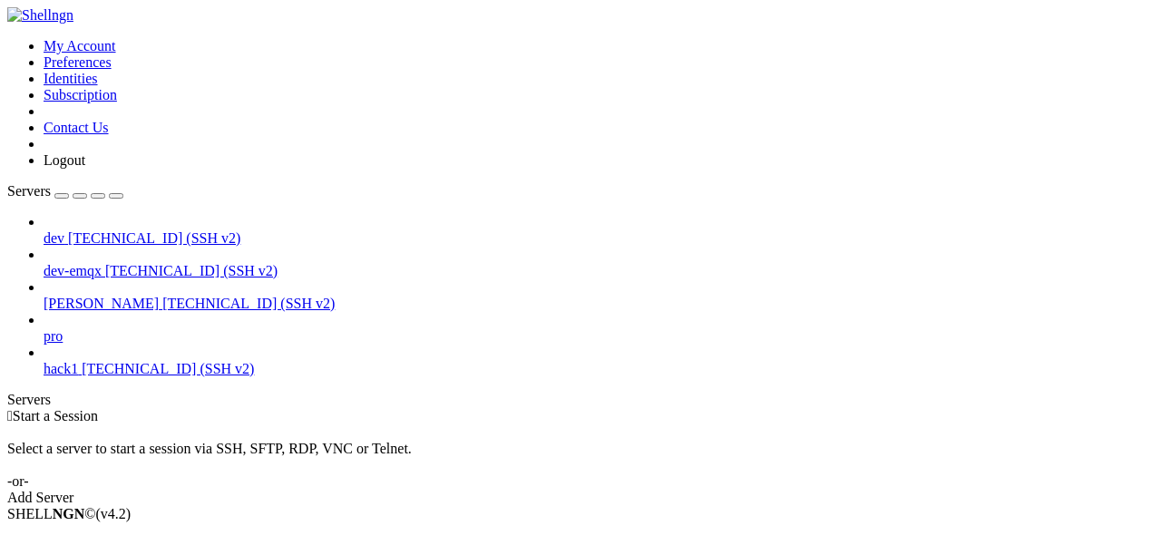
click at [106, 361] on span "[TECHNICAL_ID] (SSH v2)" at bounding box center [168, 368] width 172 height 15
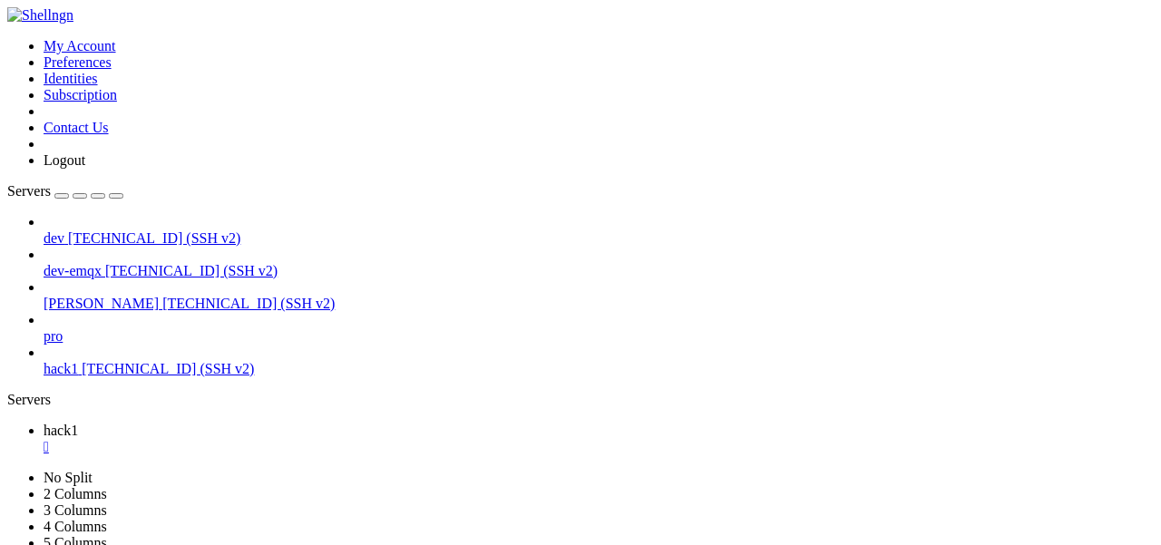
click at [44, 328] on icon at bounding box center [44, 328] width 0 height 0
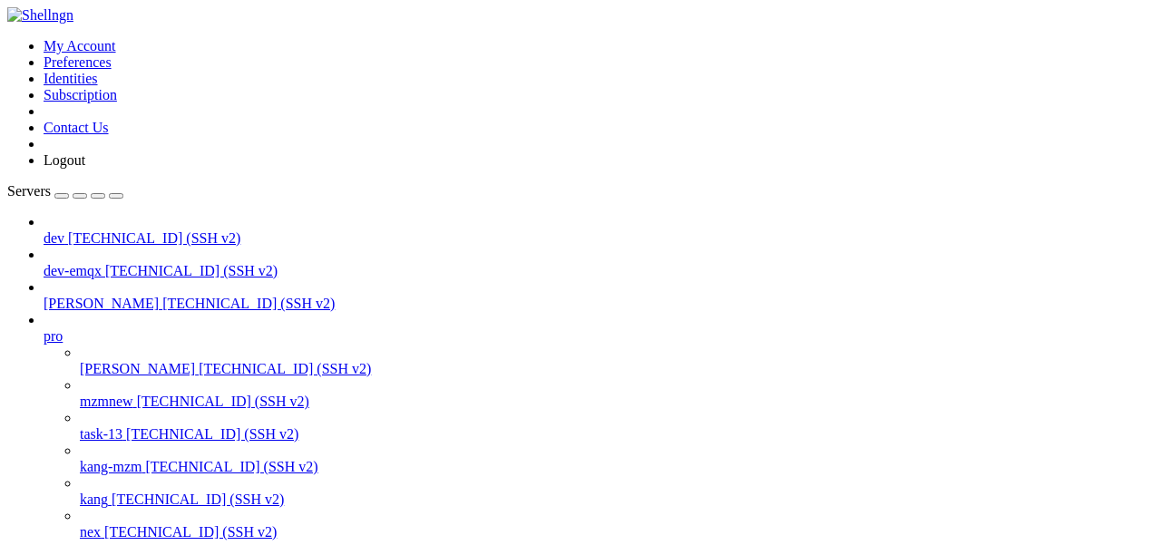
scroll to position [139, 0]
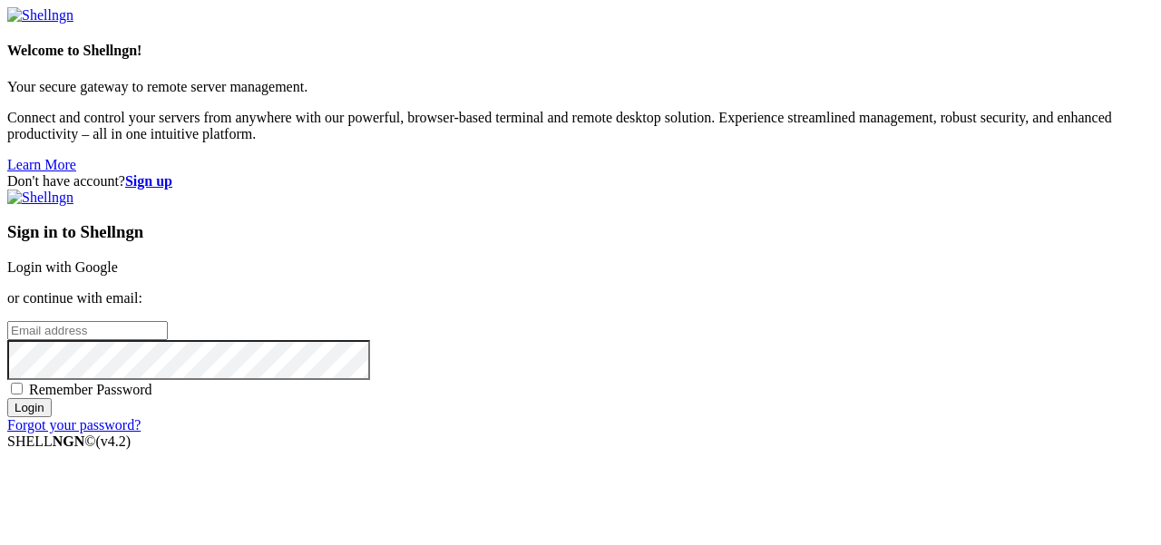
click at [118, 259] on link "Login with Google" at bounding box center [62, 266] width 111 height 15
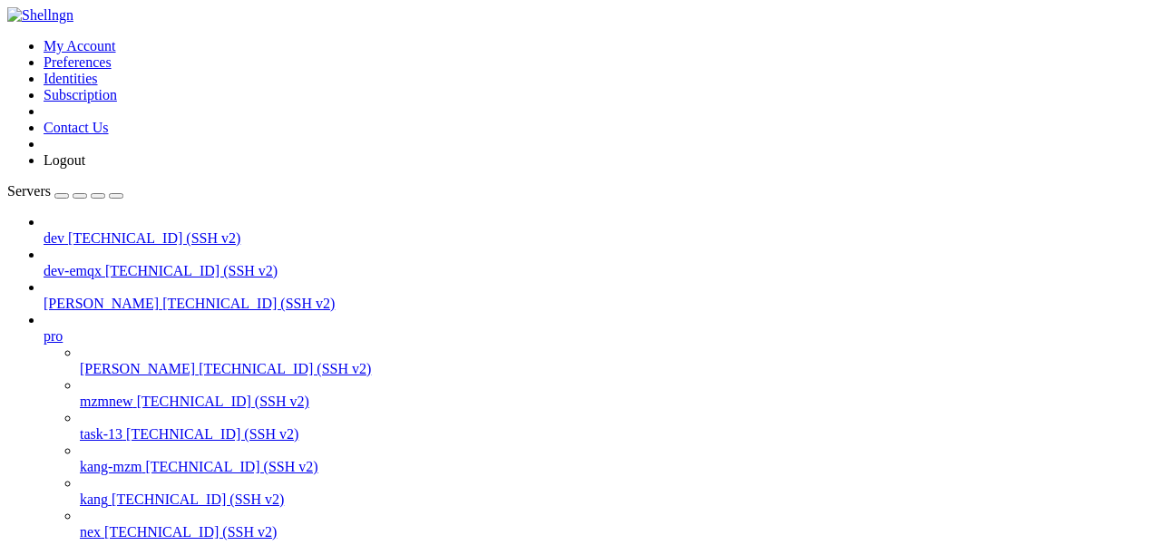
scroll to position [139, 0]
